Goal: Task Accomplishment & Management: Complete application form

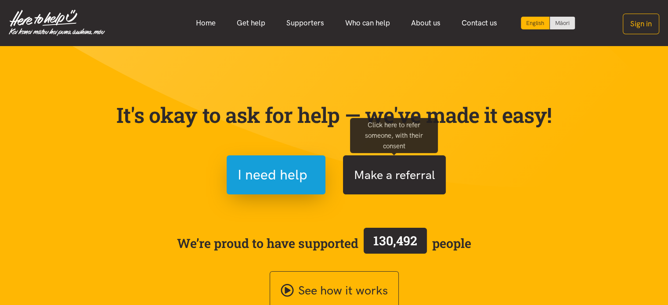
click at [401, 176] on button "Make a referral" at bounding box center [394, 175] width 103 height 39
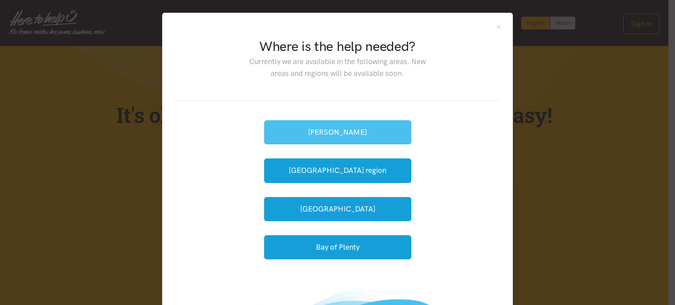
click at [332, 132] on button "[PERSON_NAME]" at bounding box center [337, 132] width 147 height 24
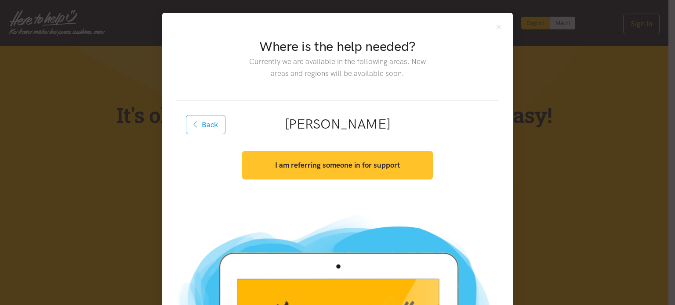
click at [323, 166] on strong "I am referring someone in for support" at bounding box center [337, 165] width 125 height 9
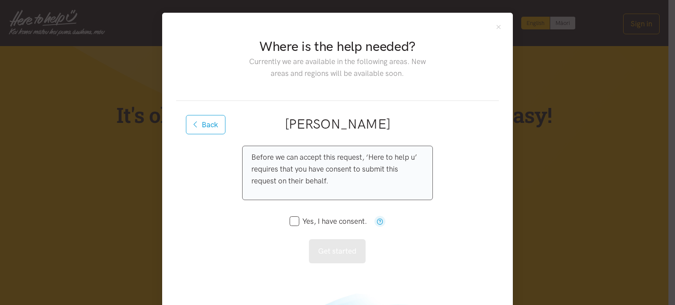
click at [291, 222] on input "Yes, I have consent." at bounding box center [328, 221] width 77 height 7
checkbox input "true"
click at [336, 254] on button "Get started" at bounding box center [337, 252] width 57 height 24
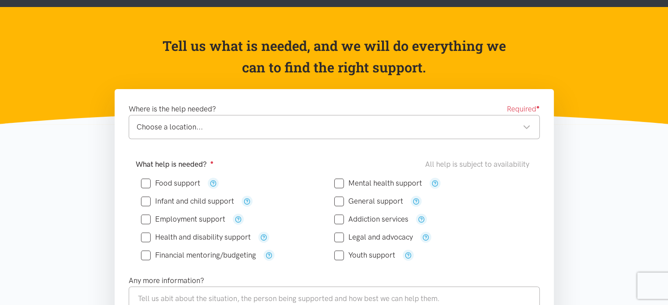
scroll to position [85, 0]
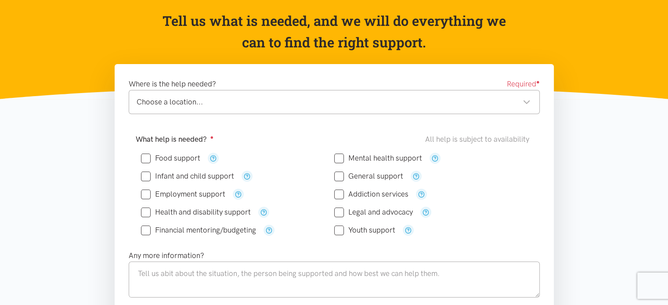
click at [527, 103] on div "Choose a location..." at bounding box center [334, 102] width 394 height 12
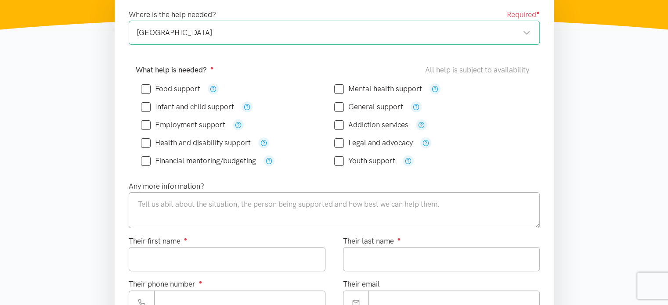
scroll to position [156, 0]
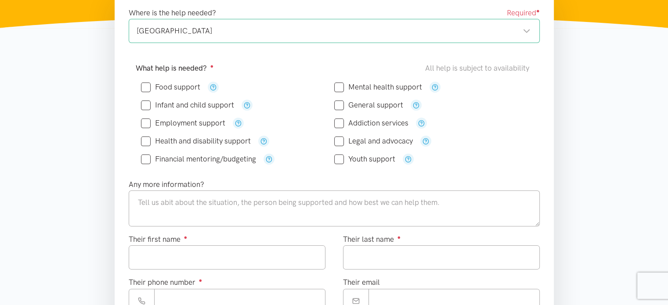
click at [147, 87] on input "Food support" at bounding box center [170, 87] width 59 height 7
checkbox input "true"
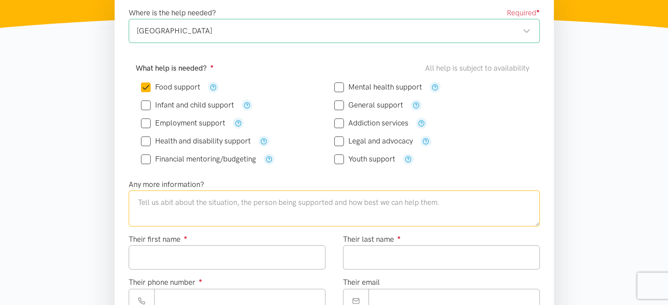
click at [302, 200] on textarea at bounding box center [334, 209] width 411 height 36
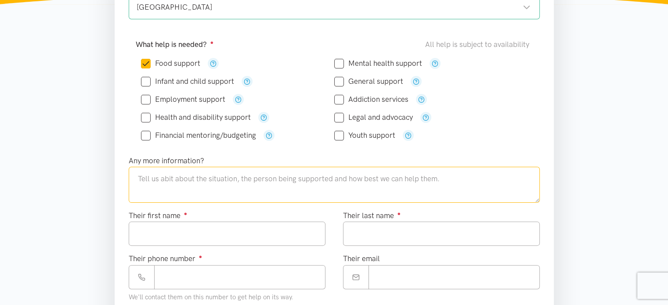
scroll to position [188, 0]
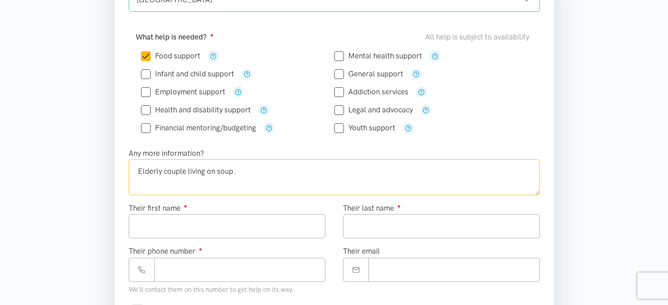
click at [163, 171] on textarea "Elderly couple living on soup." at bounding box center [334, 178] width 411 height 36
click at [163, 171] on textarea "Elderly [DEMOGRAPHIC_DATA] couple living on soup." at bounding box center [334, 178] width 411 height 36
click at [295, 172] on textarea "Elderly [DEMOGRAPHIC_DATA] couple living on soup." at bounding box center [334, 178] width 411 height 36
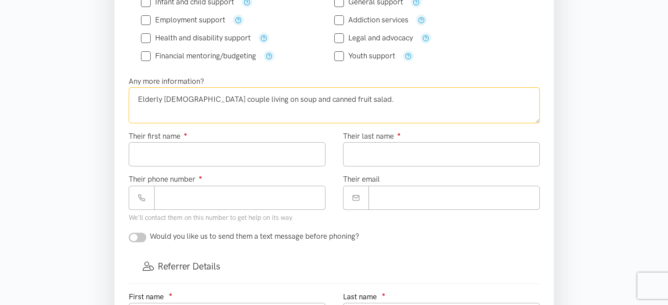
scroll to position [263, 0]
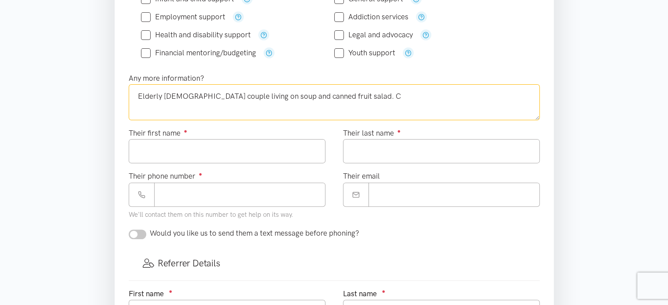
type textarea "Elderly [DEMOGRAPHIC_DATA] couple living on soup and canned fruit salad."
